Goal: Navigation & Orientation: Find specific page/section

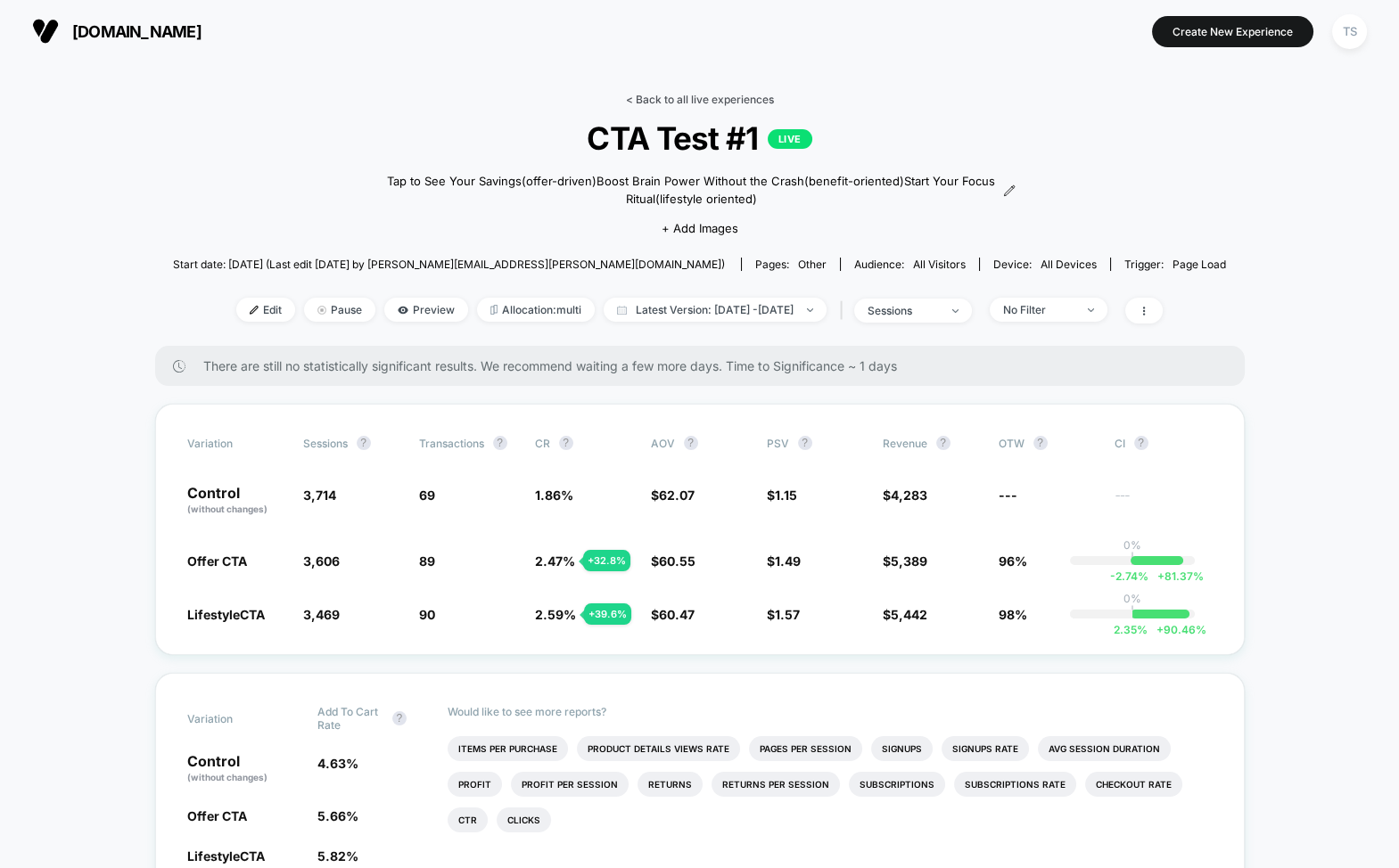
click at [667, 101] on link "< Back to all live experiences" at bounding box center [700, 100] width 148 height 13
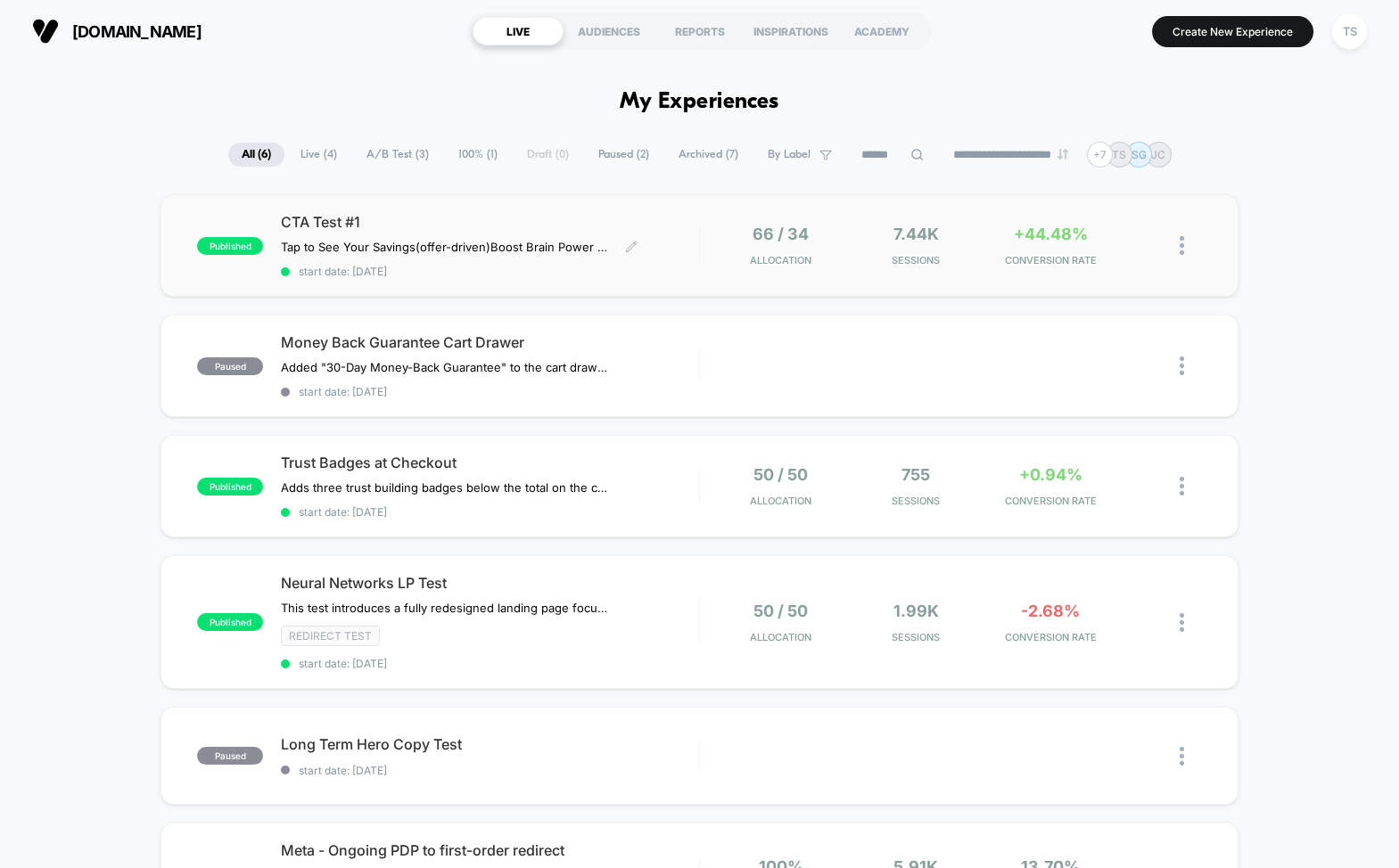
click at [504, 222] on span "CTA Test #1" at bounding box center [489, 222] width 417 height 18
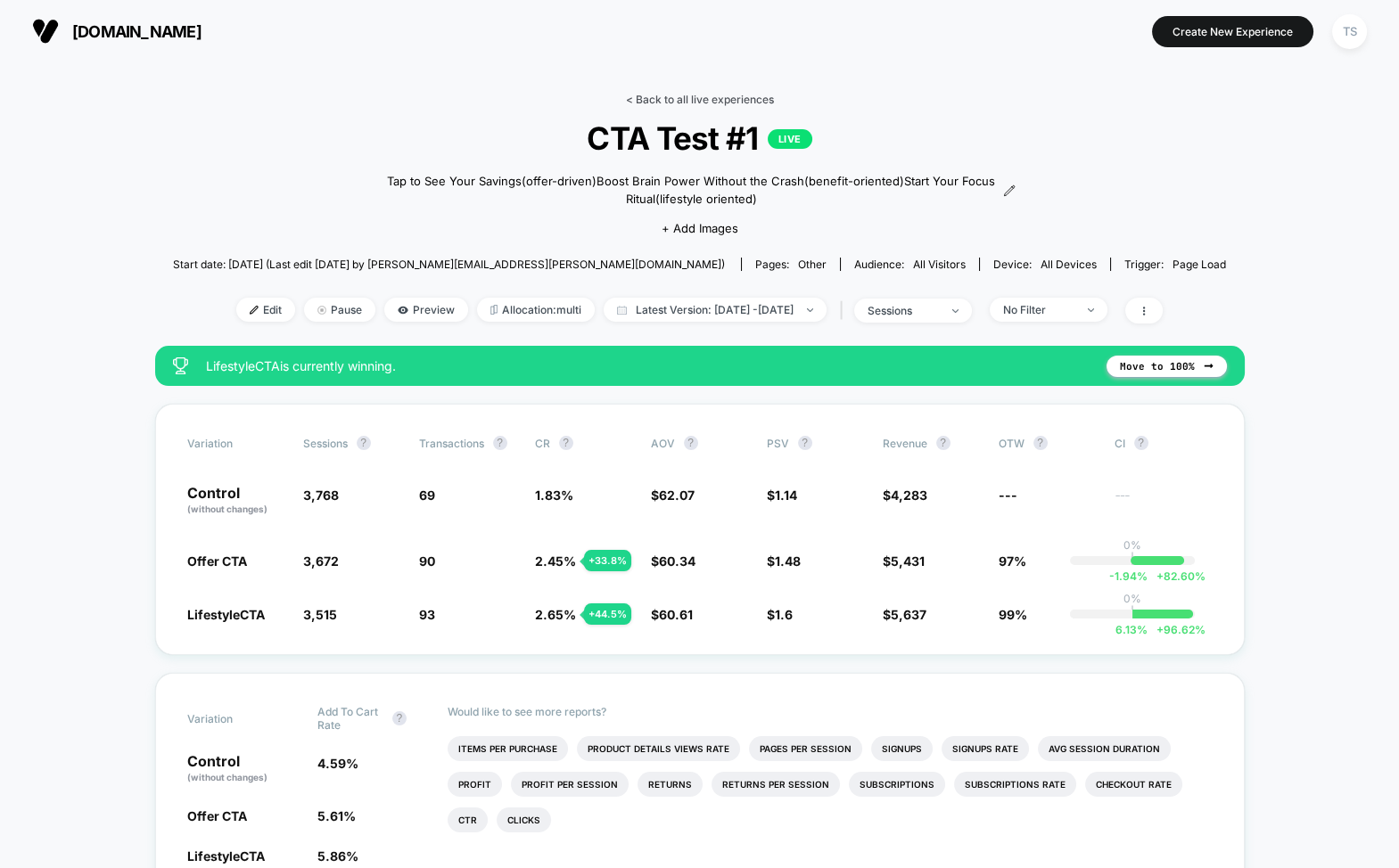
click at [677, 97] on link "< Back to all live experiences" at bounding box center [700, 100] width 148 height 13
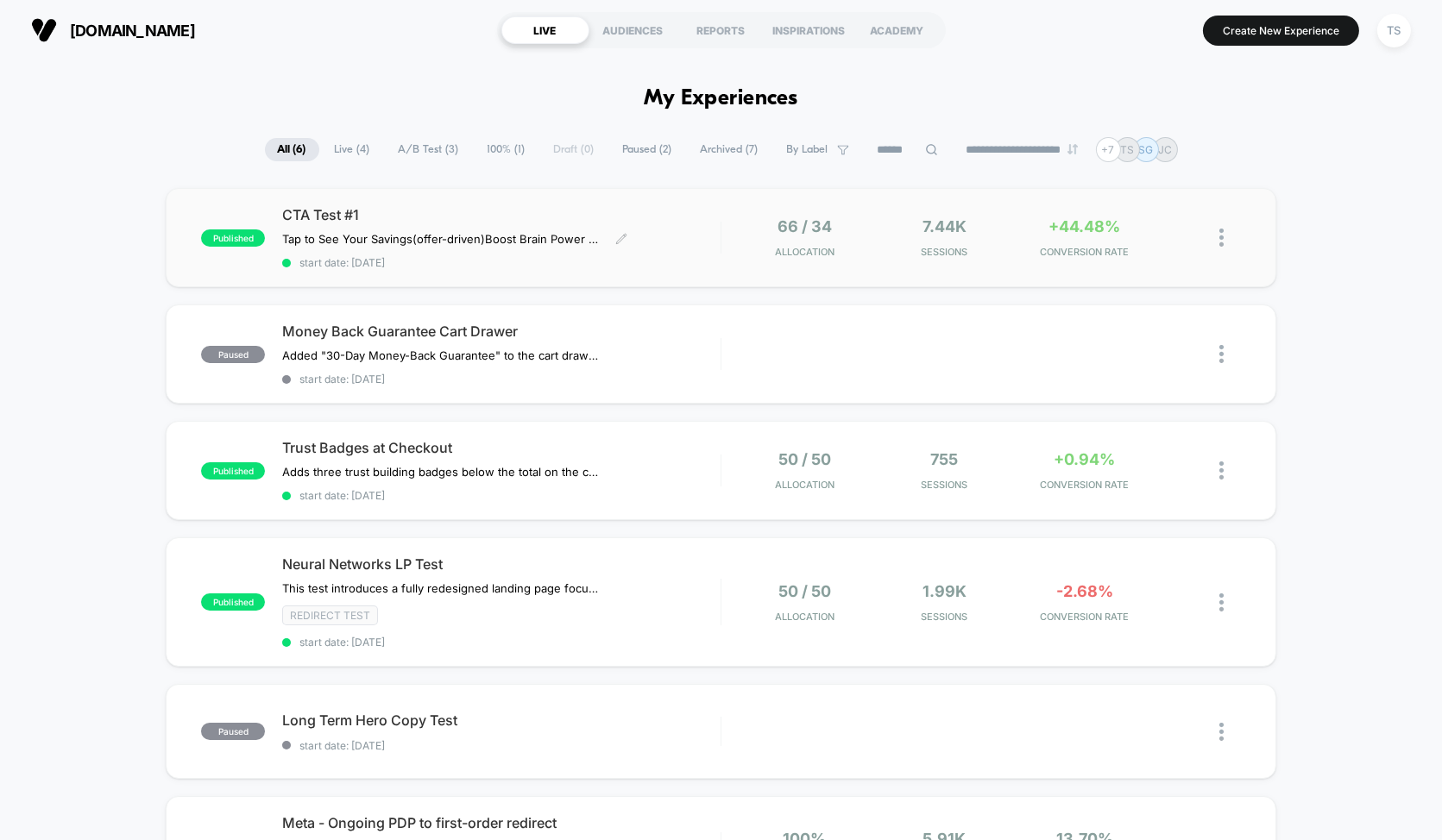
click at [498, 223] on div "CTA Test #1 Tap to See Your Savings (offer-driven) Boost Brain Power Without th…" at bounding box center [501, 238] width 438 height 63
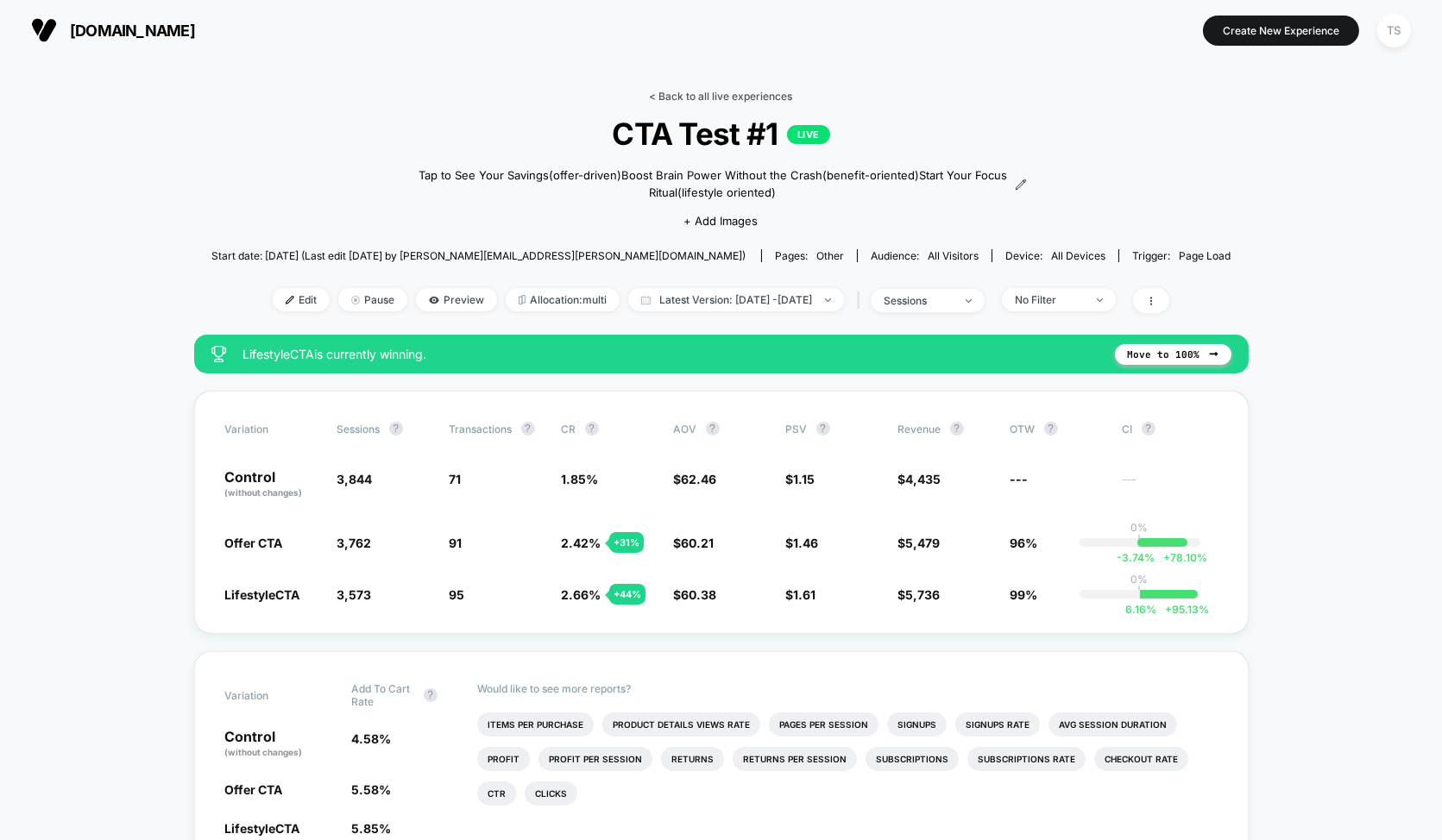
click at [702, 95] on link "< Back to all live experiences" at bounding box center [721, 96] width 144 height 13
